Goal: Information Seeking & Learning: Learn about a topic

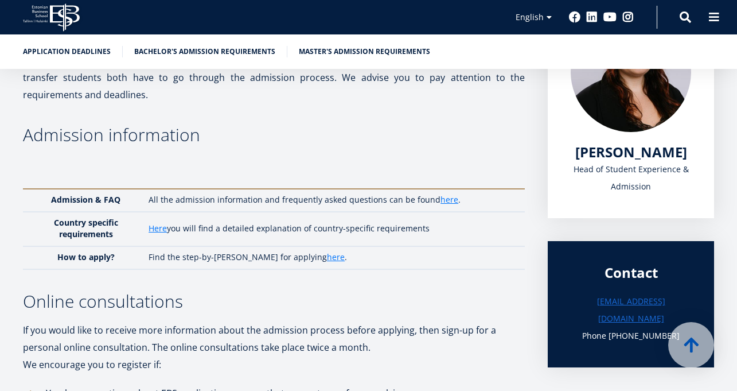
scroll to position [229, 0]
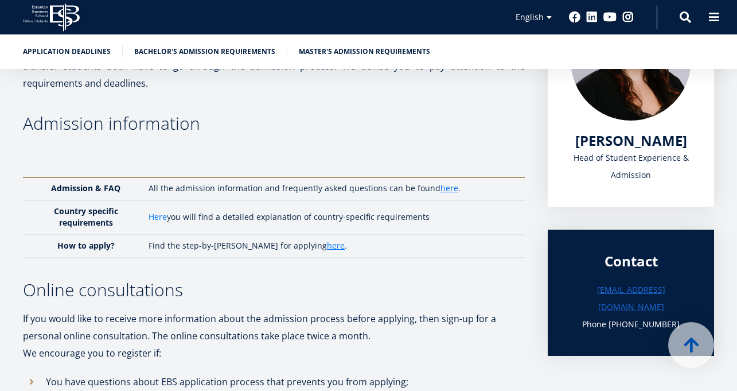
click at [166, 217] on link "Here" at bounding box center [158, 216] width 18 height 11
click at [447, 186] on link "here" at bounding box center [449, 187] width 18 height 11
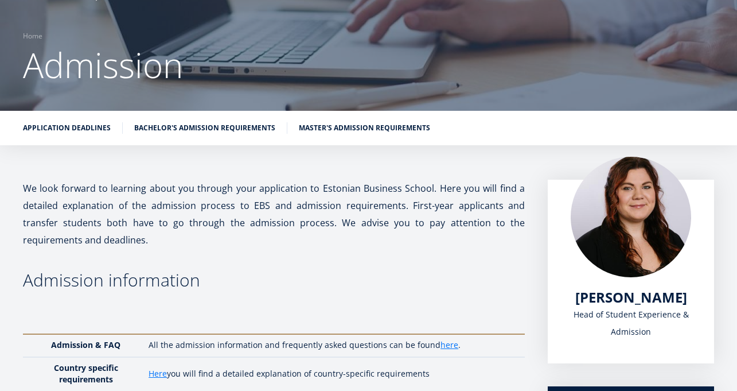
scroll to position [0, 0]
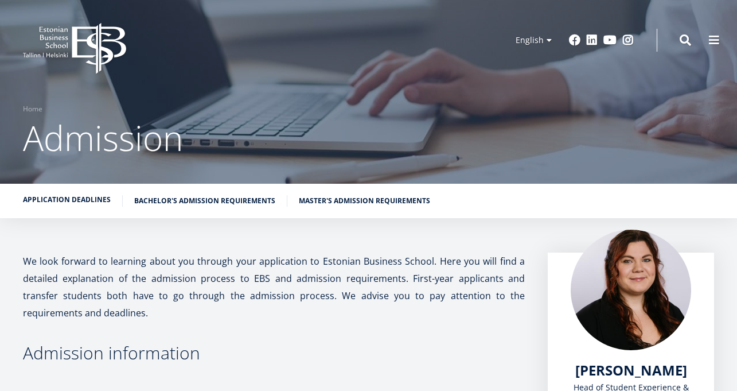
click at [96, 198] on link "Application deadlines" at bounding box center [67, 199] width 88 height 11
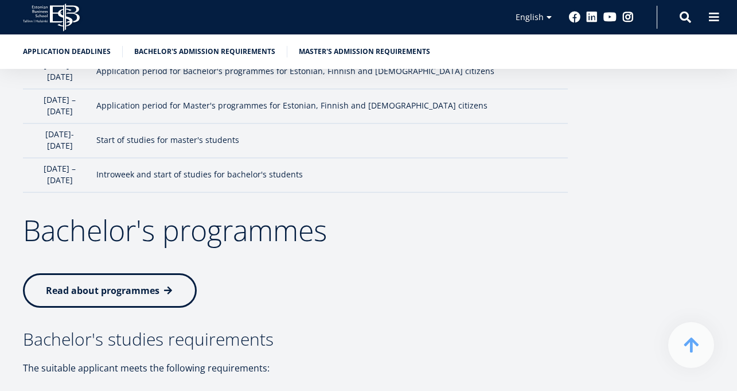
scroll to position [1161, 0]
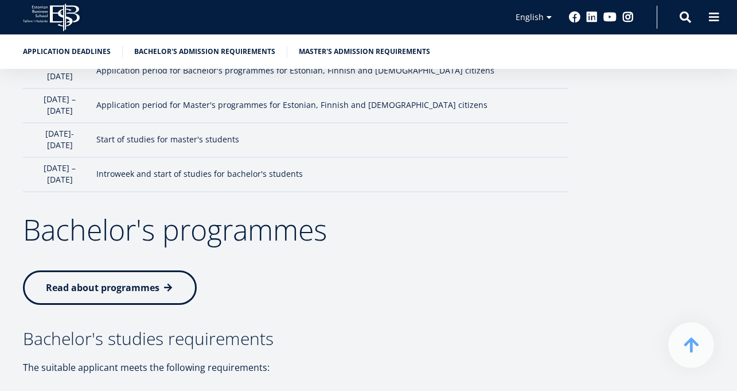
click at [163, 282] on span at bounding box center [167, 287] width 11 height 11
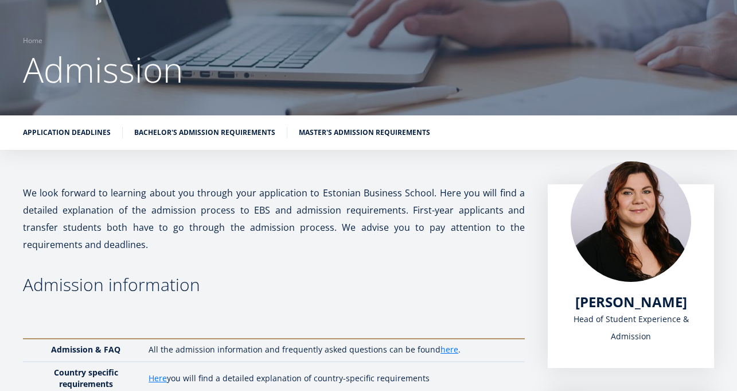
scroll to position [0, 0]
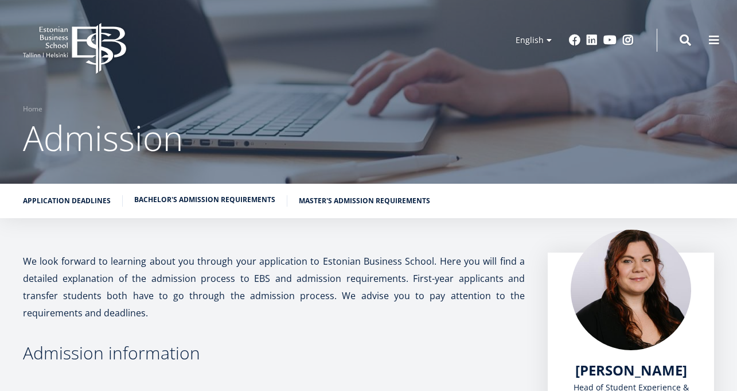
click at [204, 198] on link "Bachelor's admission requirements" at bounding box center [204, 199] width 141 height 11
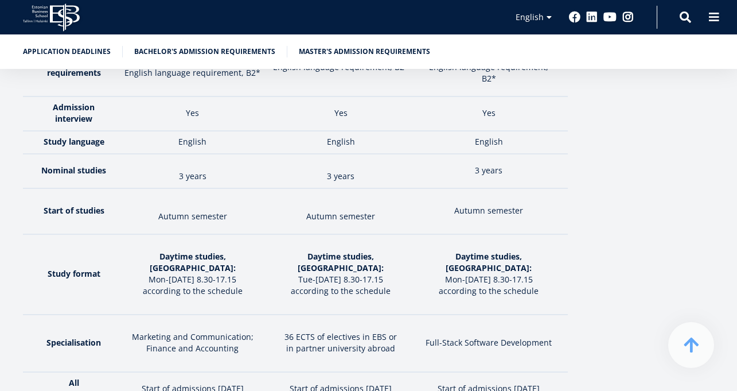
scroll to position [1802, 0]
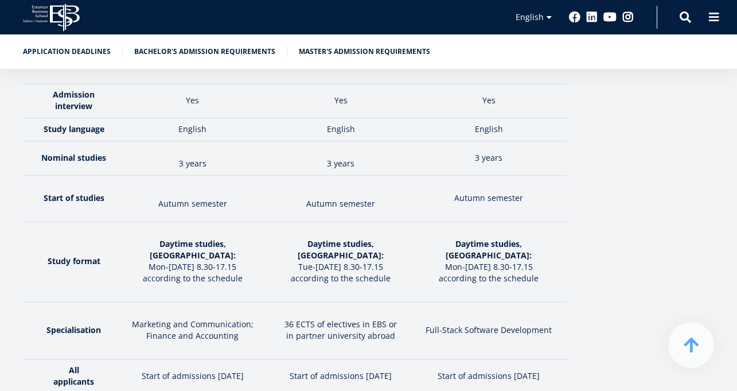
drag, startPoint x: 149, startPoint y: 311, endPoint x: 263, endPoint y: 308, distance: 114.2
click at [266, 359] on td "Start of admissions February 2026" at bounding box center [192, 376] width 147 height 34
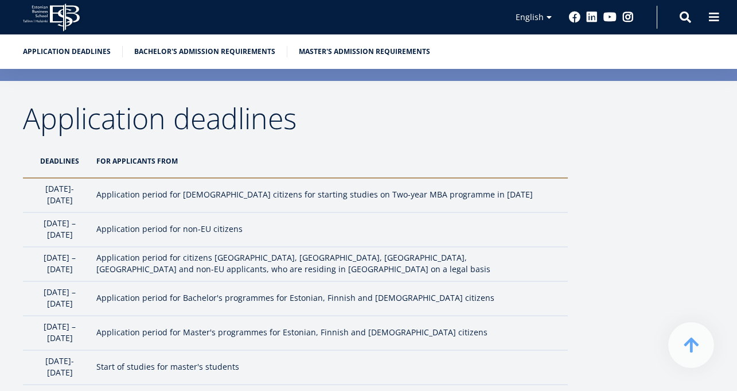
scroll to position [770, 0]
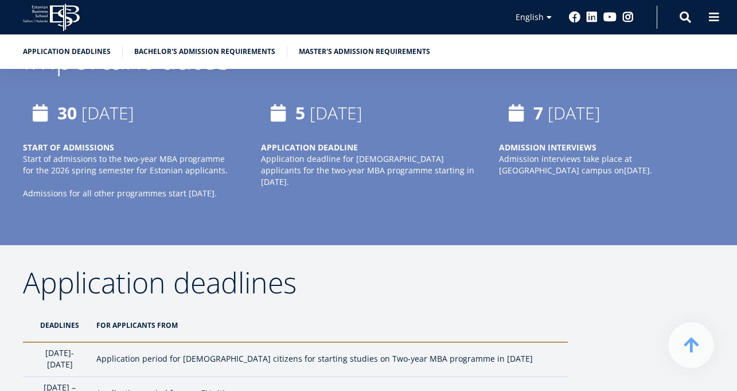
scroll to position [989, 0]
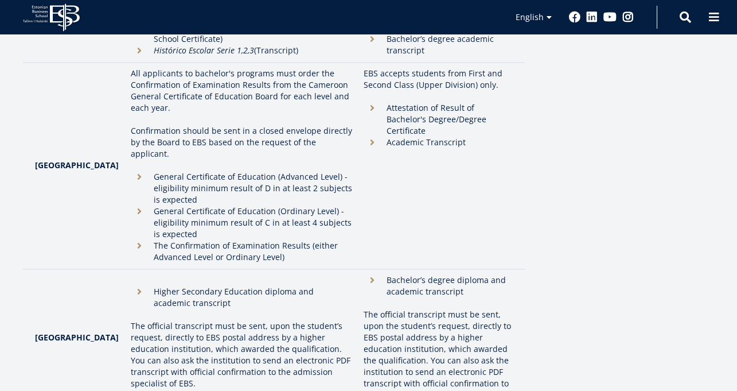
scroll to position [459, 0]
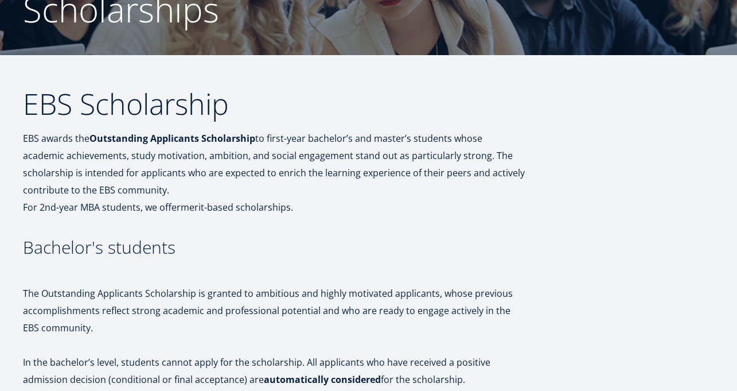
scroll to position [17, 0]
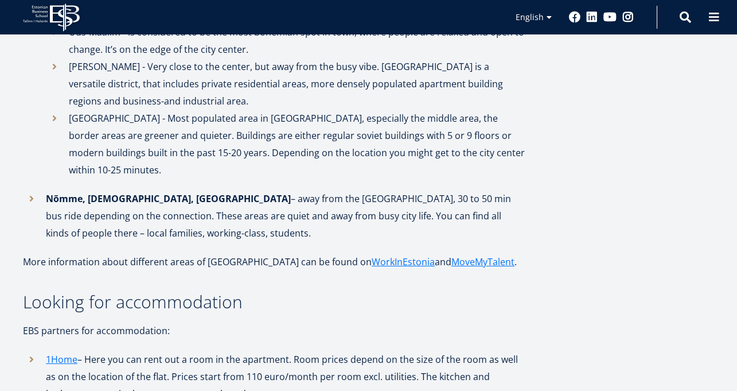
scroll to position [975, 0]
click at [71, 350] on link "1Home" at bounding box center [62, 358] width 32 height 17
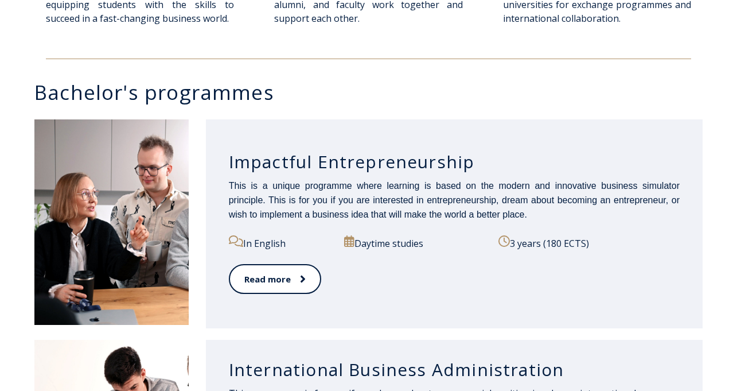
scroll to position [516, 0]
